Goal: Task Accomplishment & Management: Complete application form

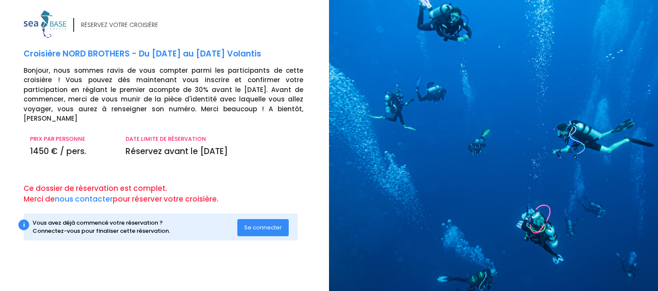
click at [264, 224] on span "Se connecter" at bounding box center [263, 228] width 38 height 8
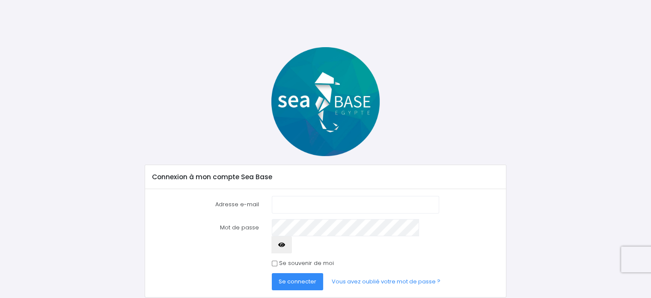
type input "[EMAIL_ADDRESS][DOMAIN_NAME]"
click at [300, 277] on span "Se connecter" at bounding box center [298, 281] width 38 height 8
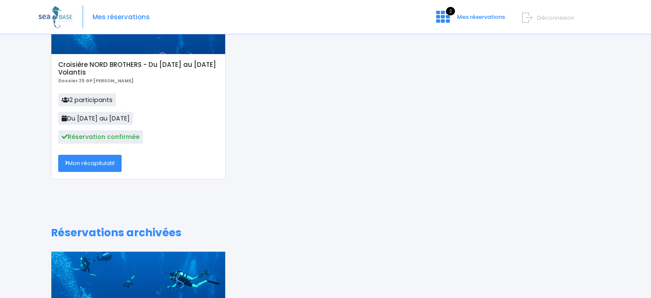
scroll to position [128, 0]
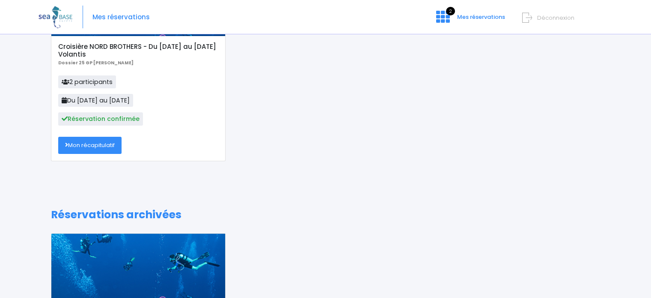
click at [96, 145] on link "Mon récapitulatif" at bounding box center [89, 145] width 63 height 17
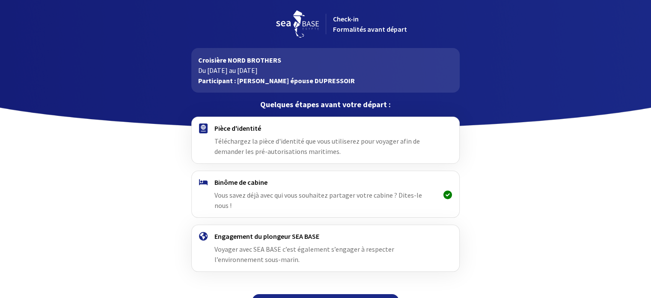
click at [274, 142] on span "Téléchargez la pièce d'identité que vous utiliserez pour voyager afin de demand…" at bounding box center [318, 146] width 206 height 19
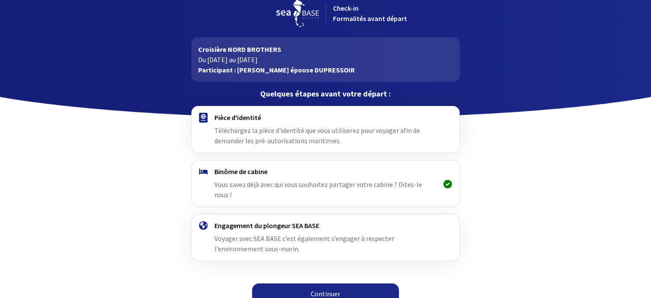
click at [316, 285] on link "Continuer" at bounding box center [325, 293] width 147 height 21
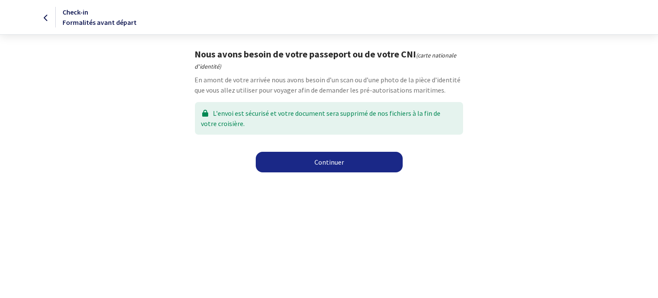
click at [327, 162] on link "Continuer" at bounding box center [329, 162] width 147 height 21
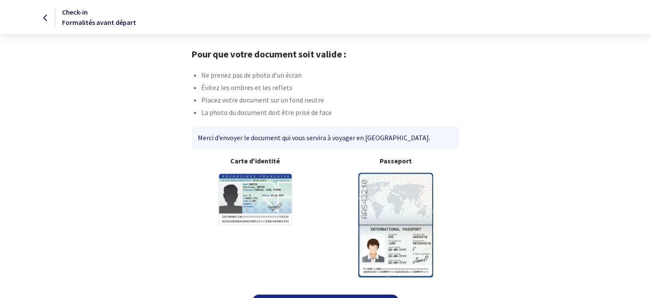
scroll to position [22, 0]
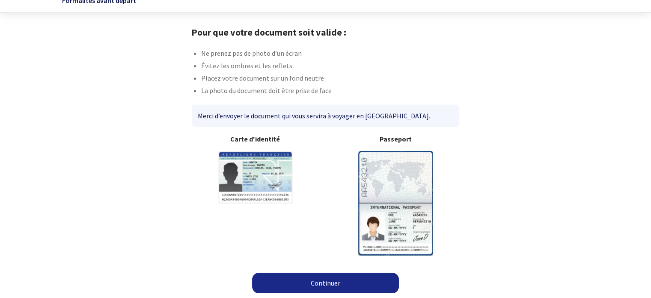
click at [322, 289] on link "Continuer" at bounding box center [325, 282] width 147 height 21
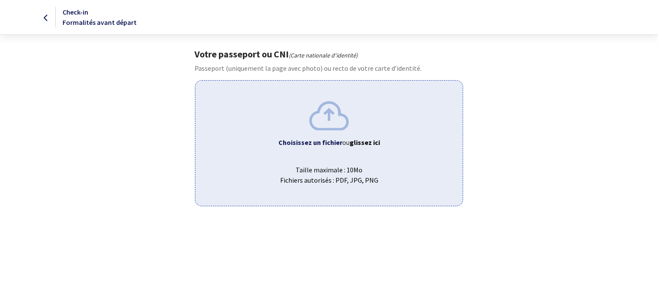
click at [320, 143] on b "Choisissez un fichier" at bounding box center [310, 142] width 64 height 9
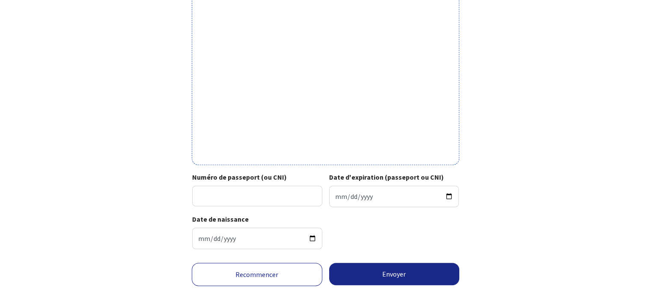
scroll to position [279, 0]
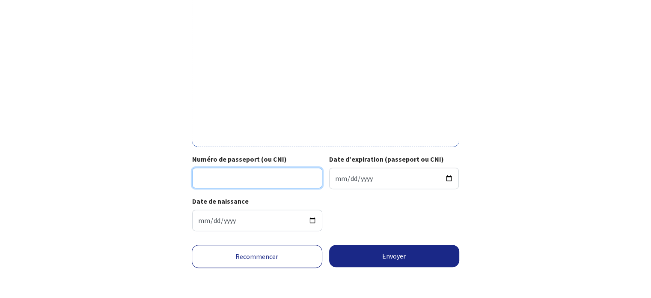
click at [248, 173] on input "Numéro de passeport (ou CNI)" at bounding box center [257, 177] width 130 height 21
click at [221, 174] on input "Numéro de passeport (ou CNI)" at bounding box center [257, 177] width 130 height 21
type input "22LC47971"
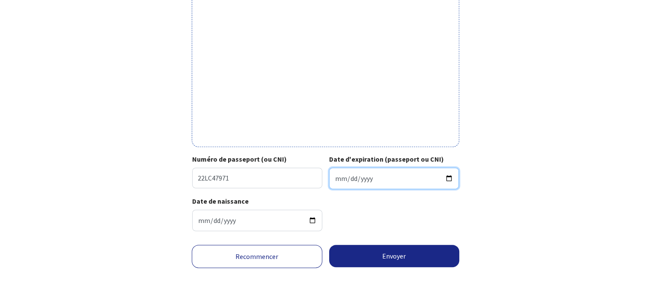
click at [339, 180] on input "Date d'expiration (passeport ou CNI)" at bounding box center [394, 177] width 130 height 21
type input "2032-05-23"
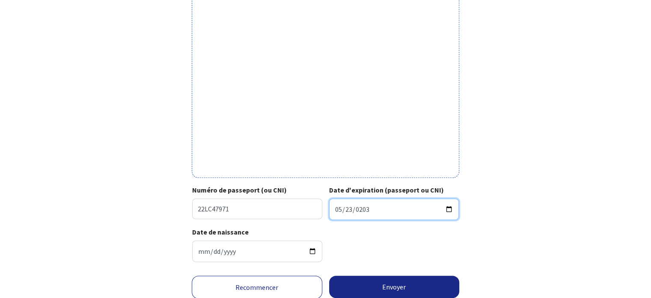
scroll to position [257, 0]
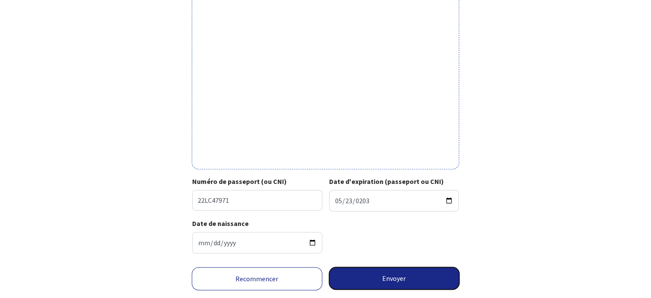
click at [383, 274] on button "Envoyer" at bounding box center [394, 278] width 131 height 22
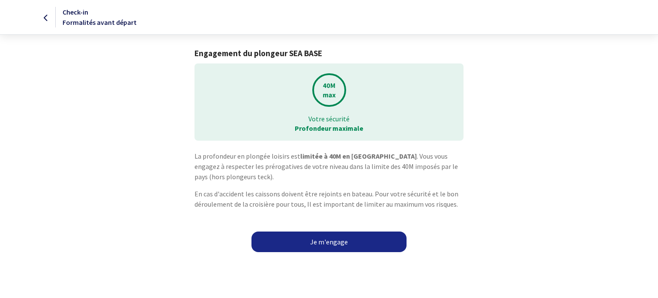
click at [337, 242] on link "Je m'engage" at bounding box center [328, 241] width 155 height 21
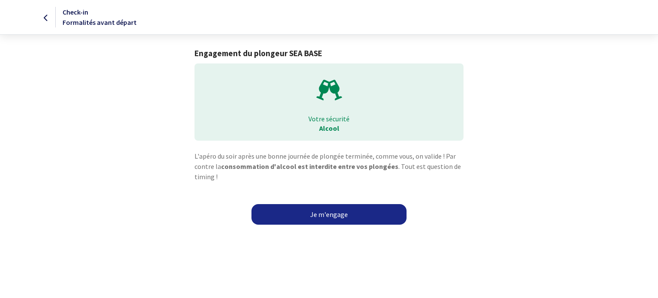
click at [335, 214] on link "Je m'engage" at bounding box center [328, 214] width 155 height 21
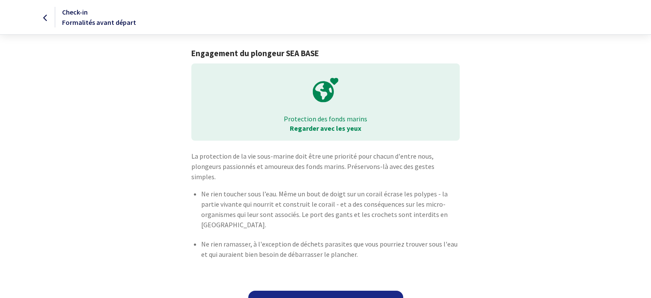
scroll to position [8, 0]
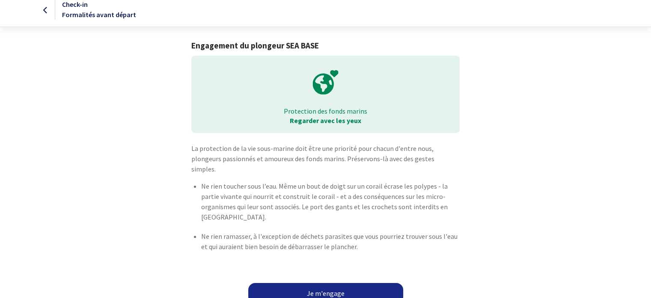
click at [332, 285] on link "Je m'engage" at bounding box center [325, 293] width 155 height 21
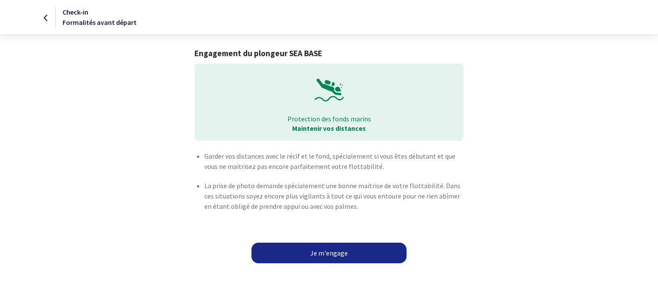
click at [331, 253] on link "Je m'engage" at bounding box center [328, 252] width 155 height 21
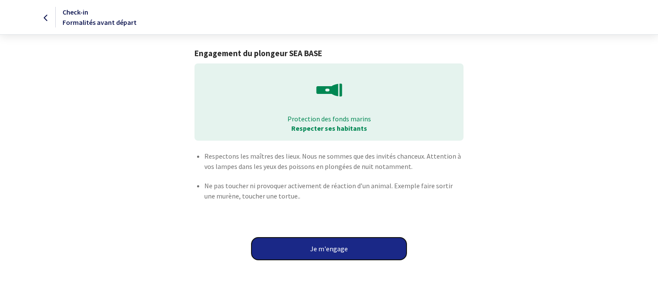
click at [330, 249] on button "Je m'engage" at bounding box center [328, 248] width 155 height 22
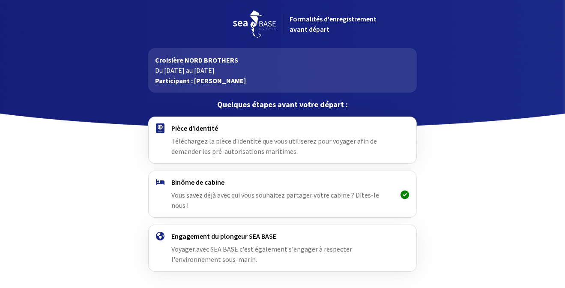
scroll to position [21, 0]
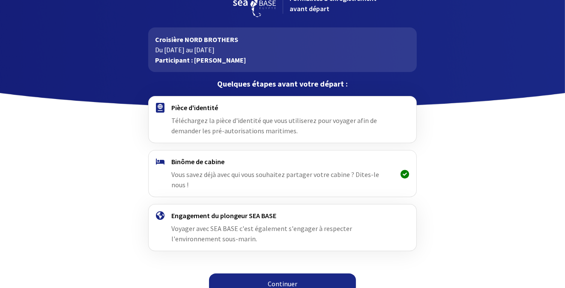
click at [270, 279] on font "Continuer" at bounding box center [283, 283] width 30 height 9
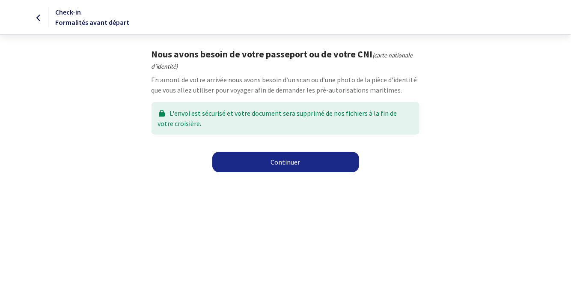
click at [284, 162] on link "Continuer" at bounding box center [285, 162] width 147 height 21
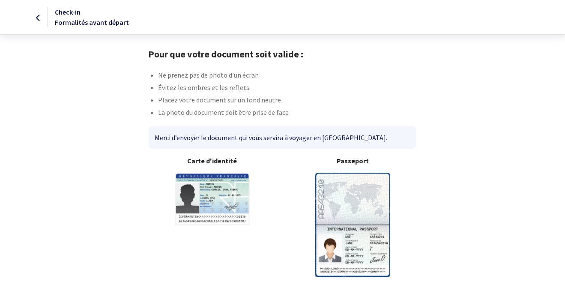
scroll to position [32, 0]
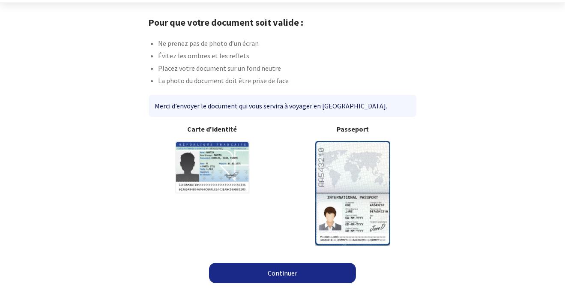
click at [283, 275] on link "Continuer" at bounding box center [282, 272] width 147 height 21
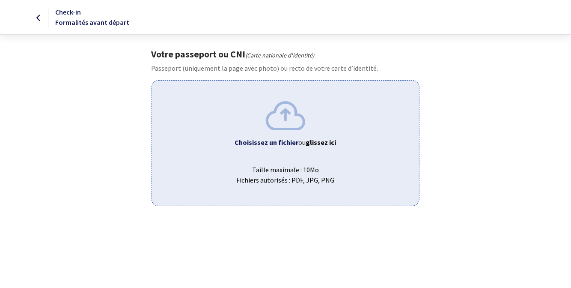
click at [284, 143] on b "Choisissez un fichier" at bounding box center [267, 142] width 64 height 9
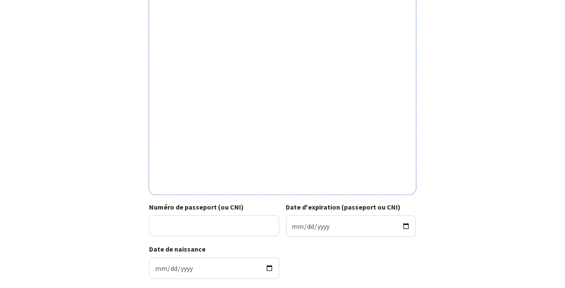
scroll to position [256, 0]
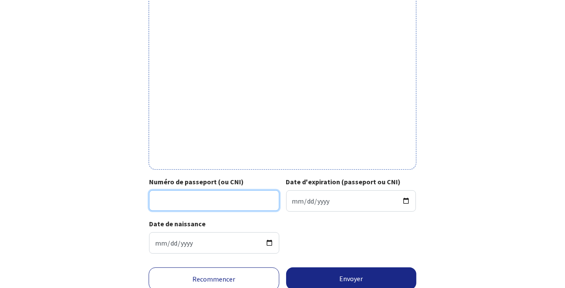
click at [162, 201] on input "Numéro de passeport (ou CNI)" at bounding box center [214, 200] width 130 height 21
type input "22DE93038"
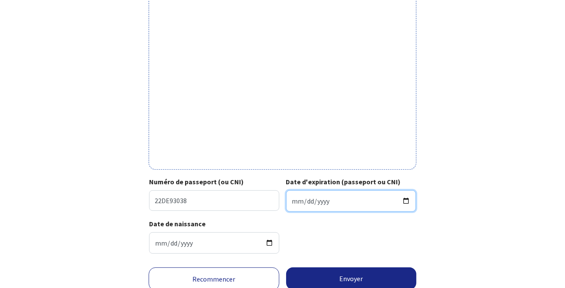
click at [297, 199] on input "Date d'expiration (passeport ou CNI)" at bounding box center [351, 200] width 130 height 21
type input "0008-05-30"
type input "2032-05-30"
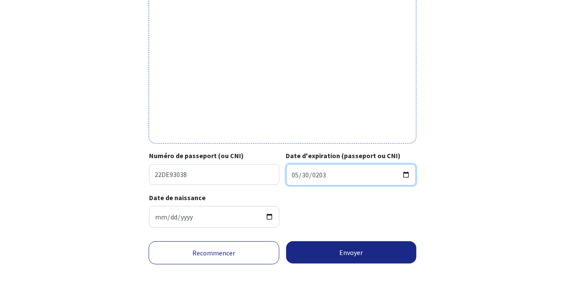
scroll to position [289, 0]
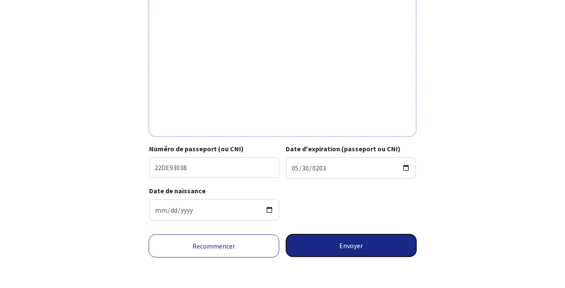
click at [354, 245] on button "Envoyer" at bounding box center [351, 245] width 131 height 22
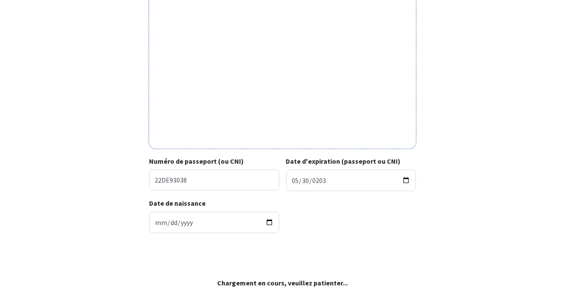
scroll to position [277, 0]
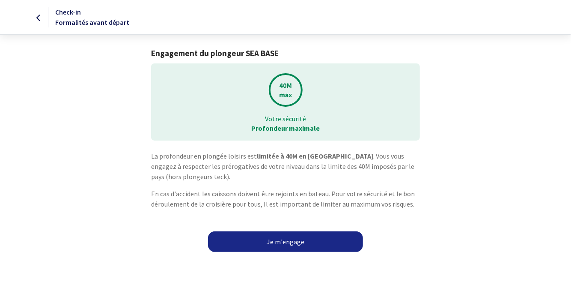
click at [288, 244] on link "Je m'engage" at bounding box center [285, 241] width 155 height 21
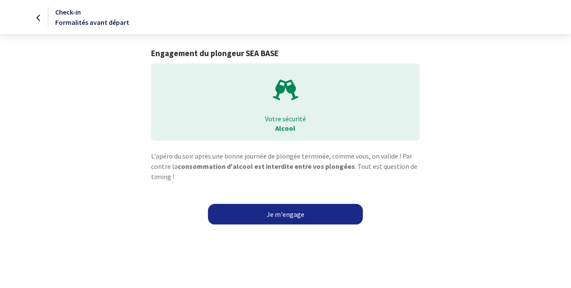
click at [295, 218] on link "Je m'engage" at bounding box center [285, 214] width 155 height 21
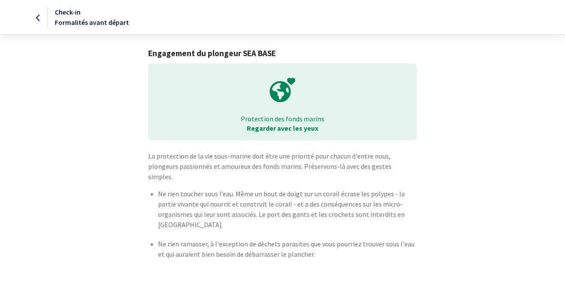
scroll to position [18, 0]
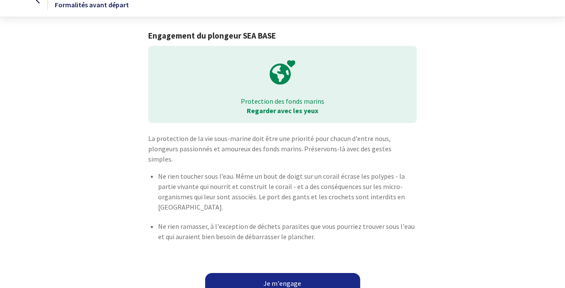
click at [291, 274] on link "Je m'engage" at bounding box center [282, 283] width 155 height 21
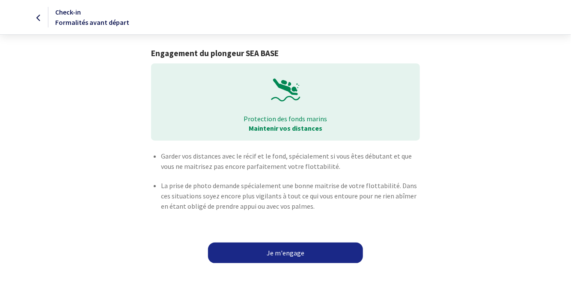
click at [289, 256] on link "Je m'engage" at bounding box center [285, 252] width 155 height 21
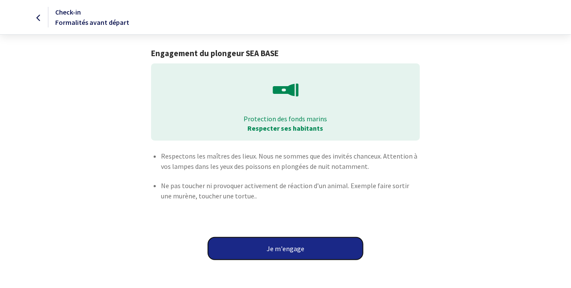
click at [290, 249] on button "Je m'engage" at bounding box center [285, 248] width 155 height 22
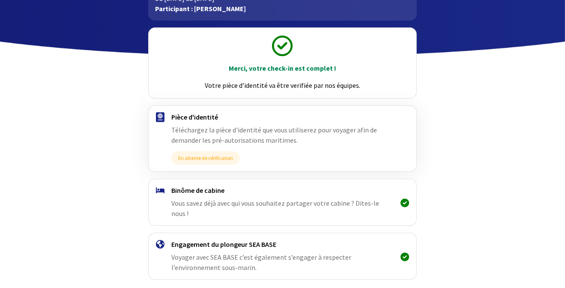
scroll to position [101, 0]
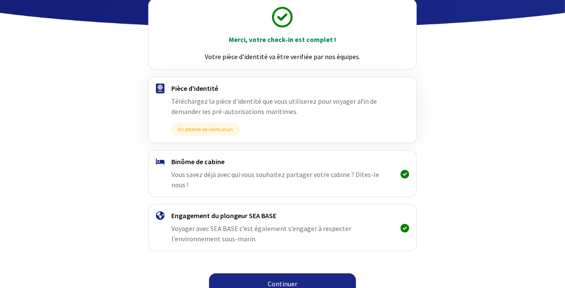
click at [289, 273] on link "Continuer" at bounding box center [282, 283] width 147 height 21
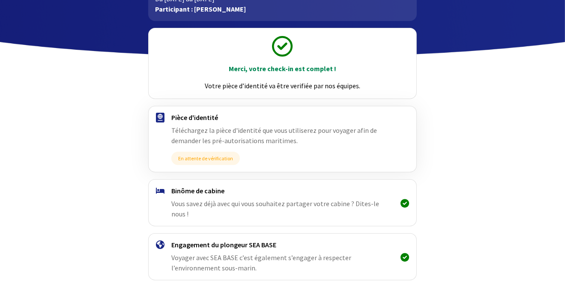
scroll to position [101, 0]
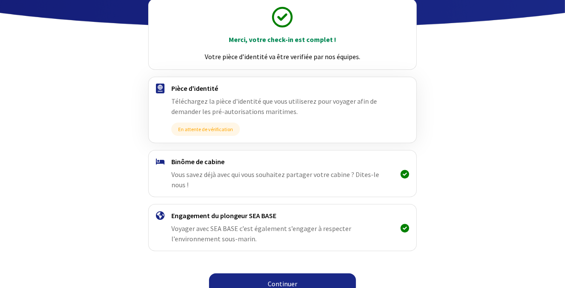
click at [294, 274] on link "Continuer" at bounding box center [282, 283] width 147 height 21
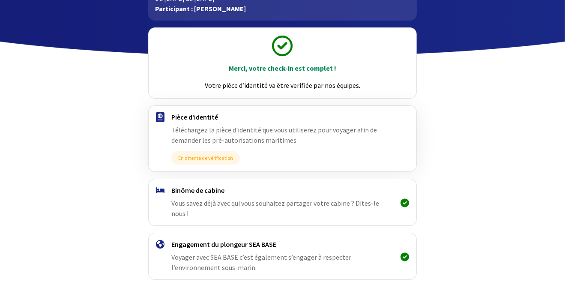
scroll to position [101, 0]
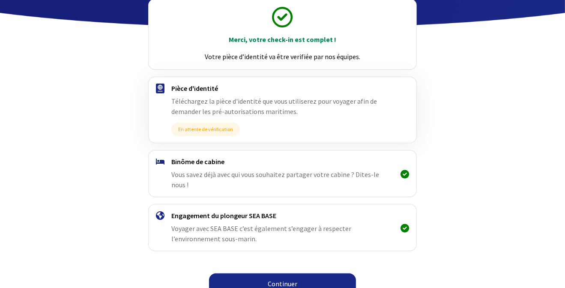
click at [285, 273] on link "Continuer" at bounding box center [282, 283] width 147 height 21
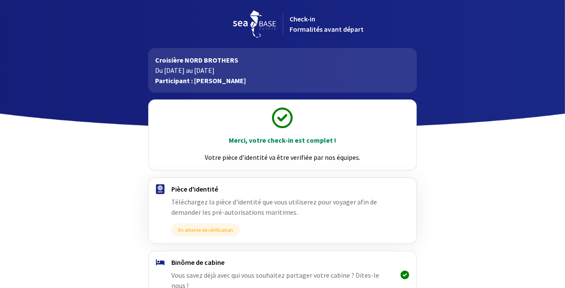
scroll to position [101, 0]
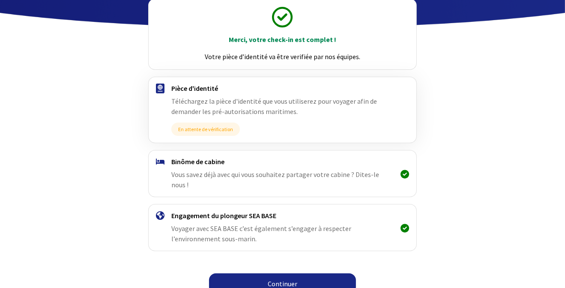
click at [278, 273] on link "Continuer" at bounding box center [282, 283] width 147 height 21
